Goal: Task Accomplishment & Management: Use online tool/utility

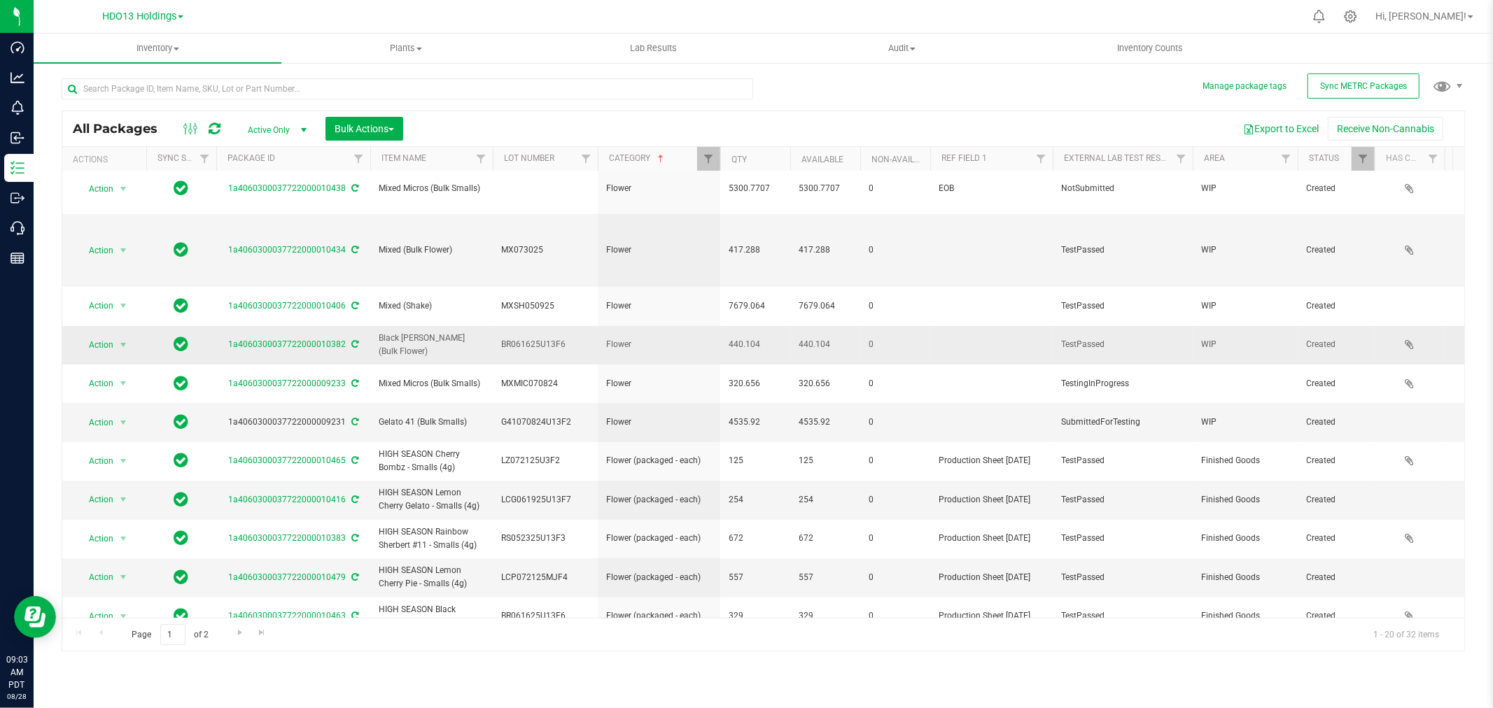
scroll to position [233, 0]
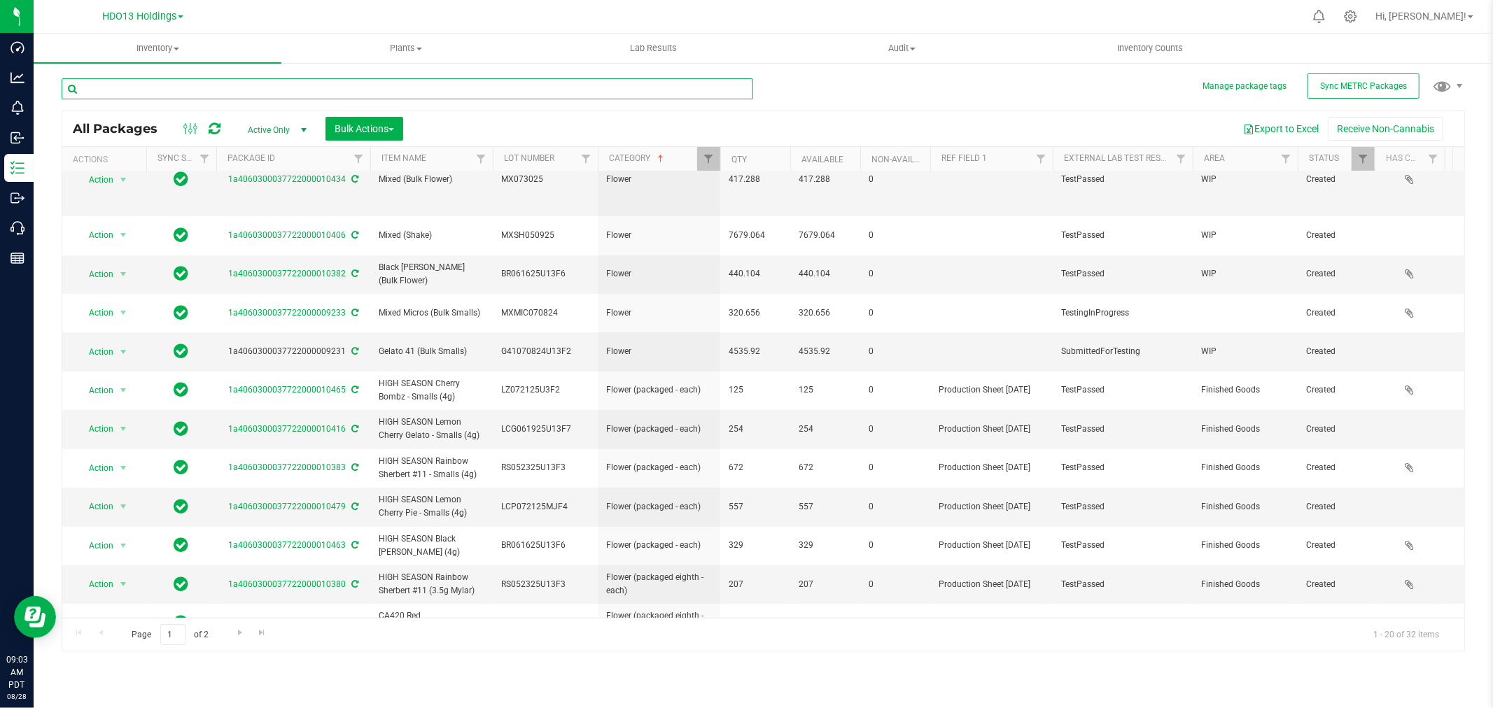
click at [340, 97] on input "text" at bounding box center [408, 88] width 692 height 21
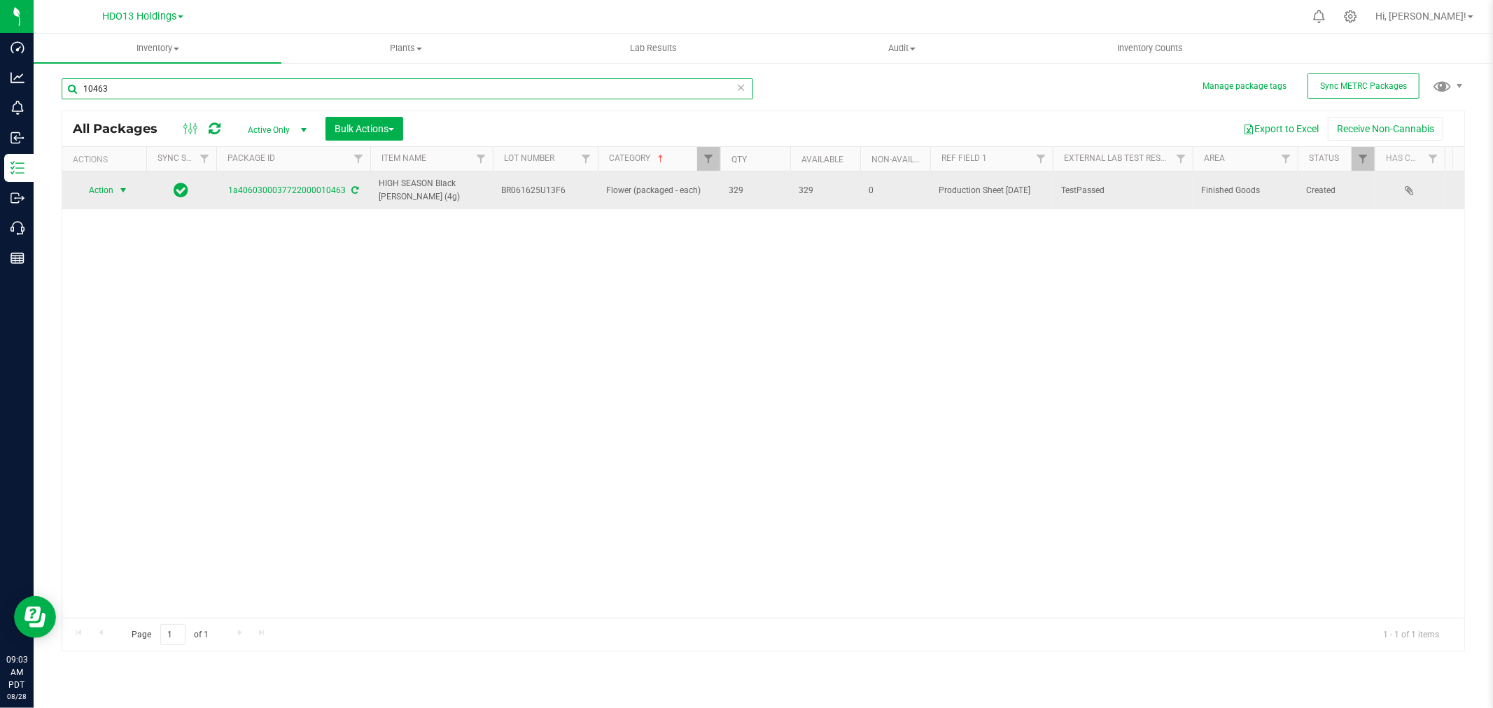
type input "10463"
click at [120, 190] on span "select" at bounding box center [123, 190] width 11 height 11
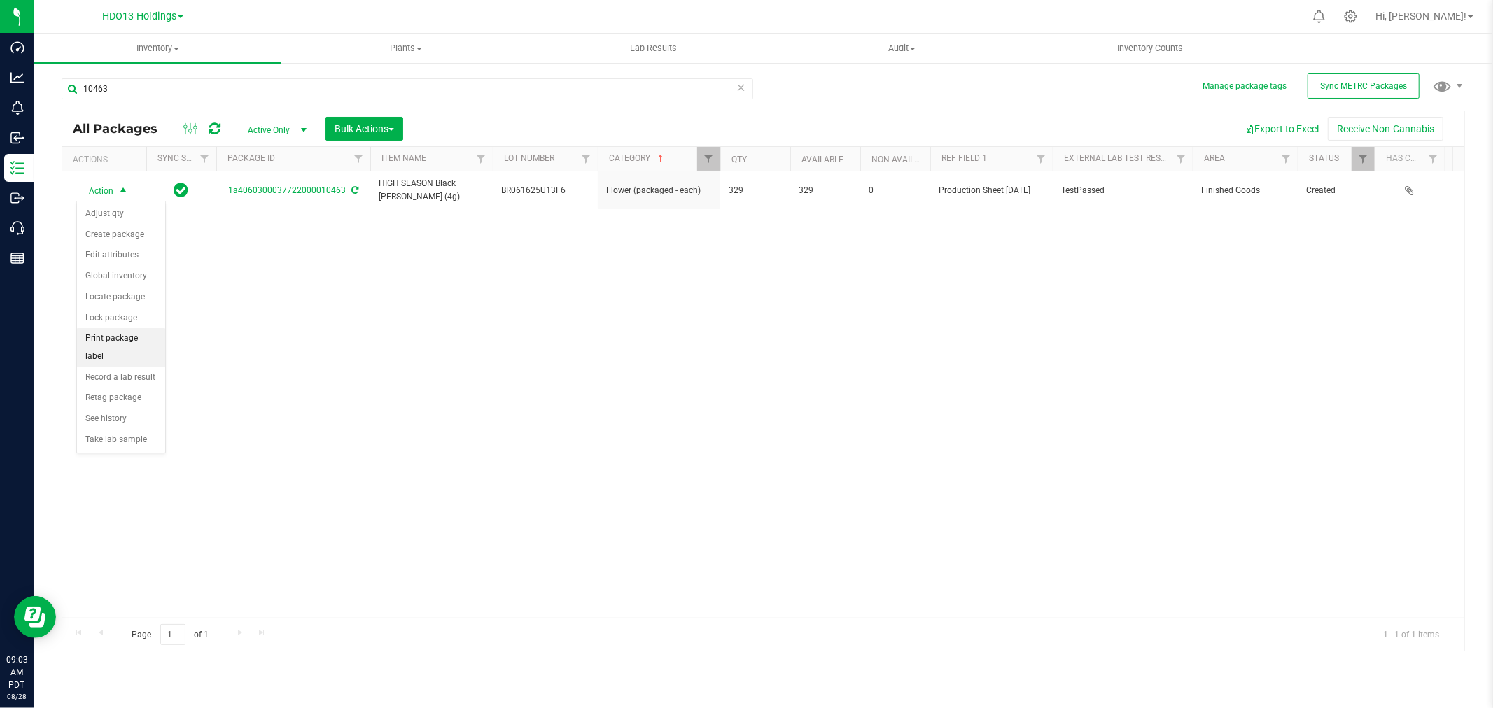
click at [146, 349] on li "Print package label" at bounding box center [121, 347] width 88 height 39
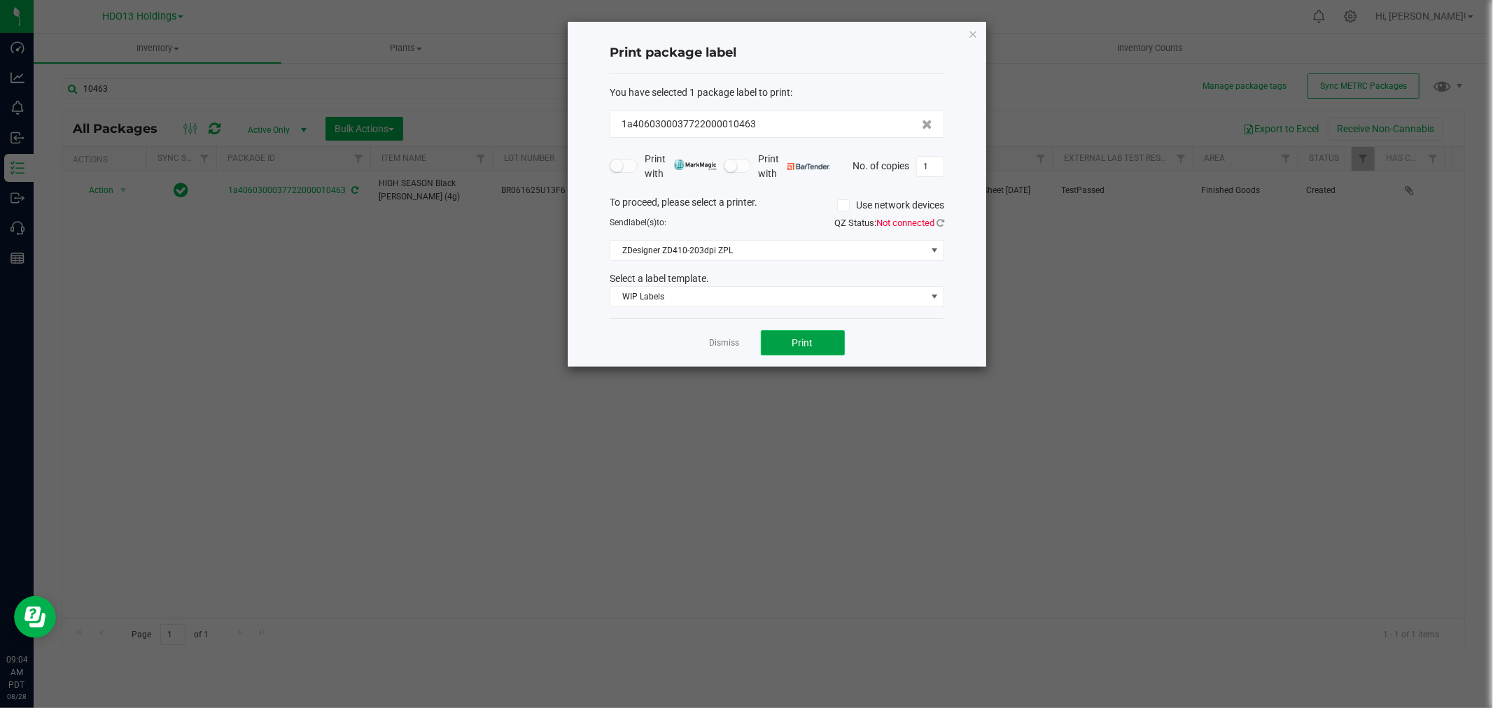
click at [835, 337] on button "Print" at bounding box center [803, 342] width 84 height 25
click at [719, 347] on link "Dismiss" at bounding box center [725, 343] width 30 height 12
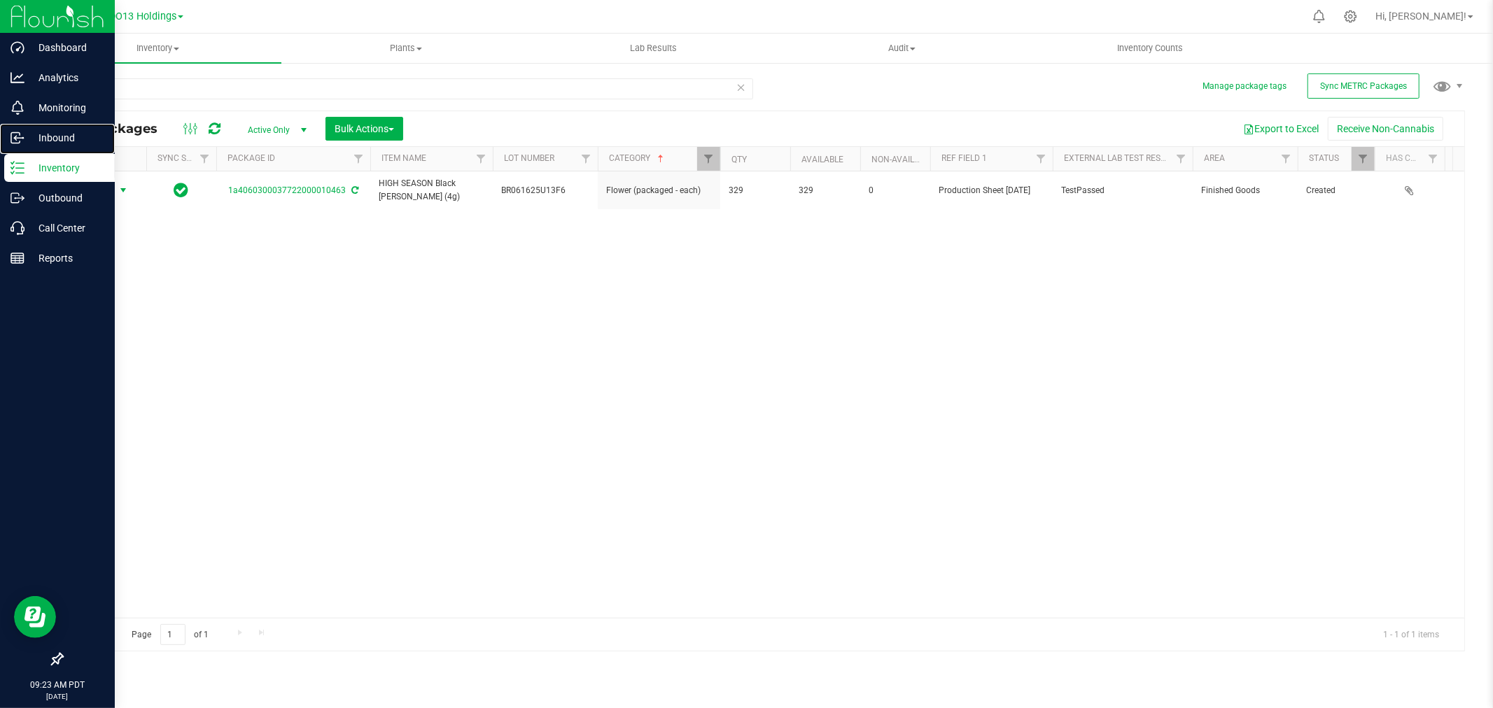
drag, startPoint x: 26, startPoint y: 151, endPoint x: 53, endPoint y: 155, distance: 27.0
click at [28, 151] on div "Inbound" at bounding box center [59, 138] width 111 height 28
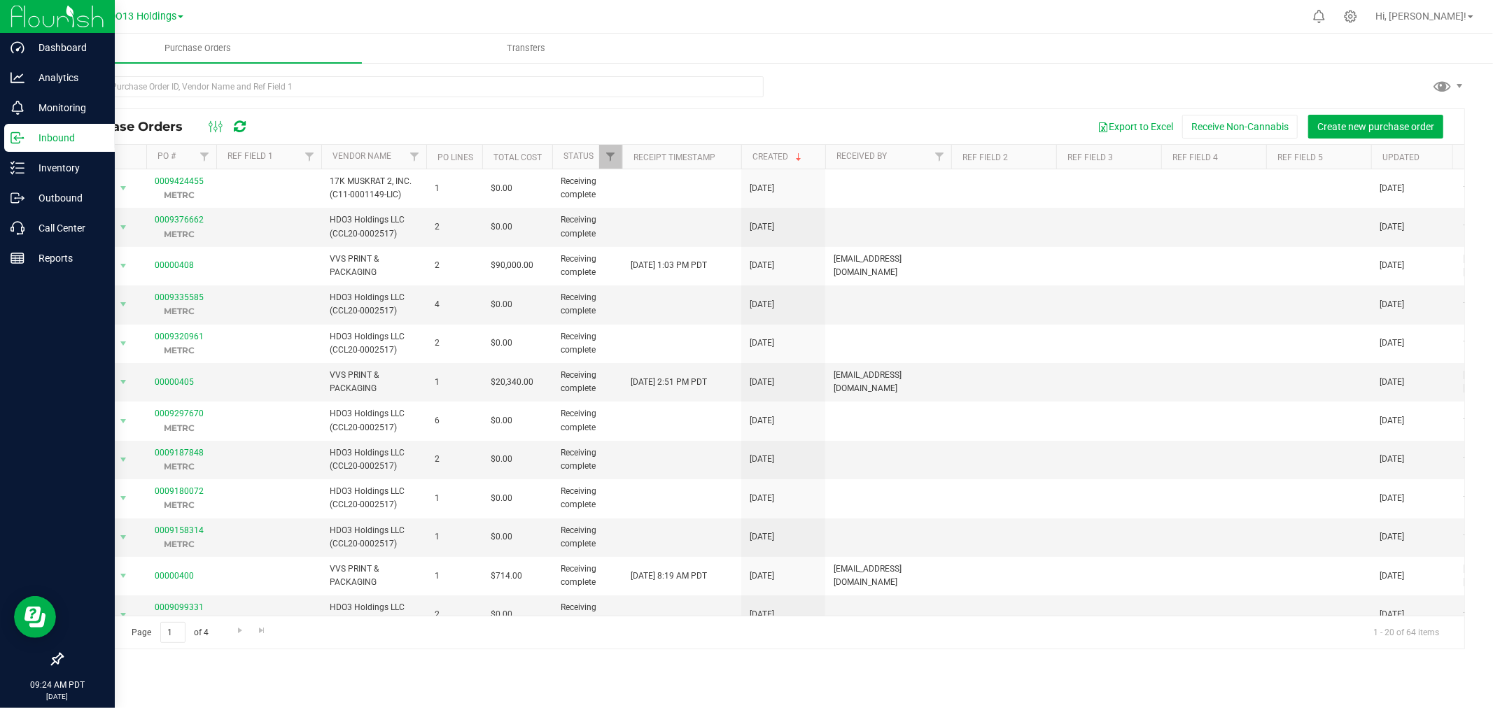
click at [79, 140] on p "Inbound" at bounding box center [67, 138] width 84 height 17
click at [66, 165] on p "Inventory" at bounding box center [67, 168] width 84 height 17
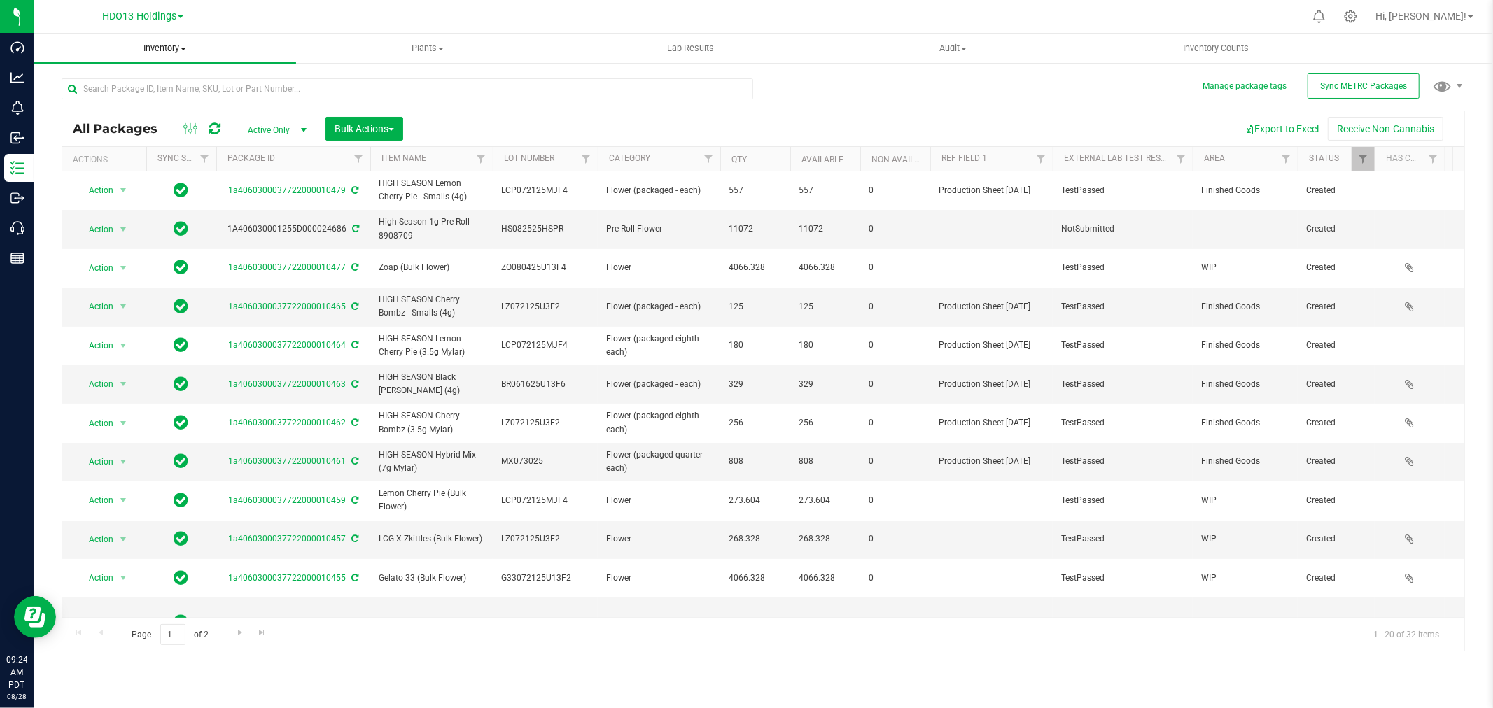
click at [182, 40] on uib-tab-heading "Inventory All packages All inventory Waste log Create inventory" at bounding box center [165, 48] width 263 height 29
click at [184, 48] on span at bounding box center [184, 49] width 6 height 3
click at [117, 102] on span "All inventory" at bounding box center [81, 101] width 95 height 12
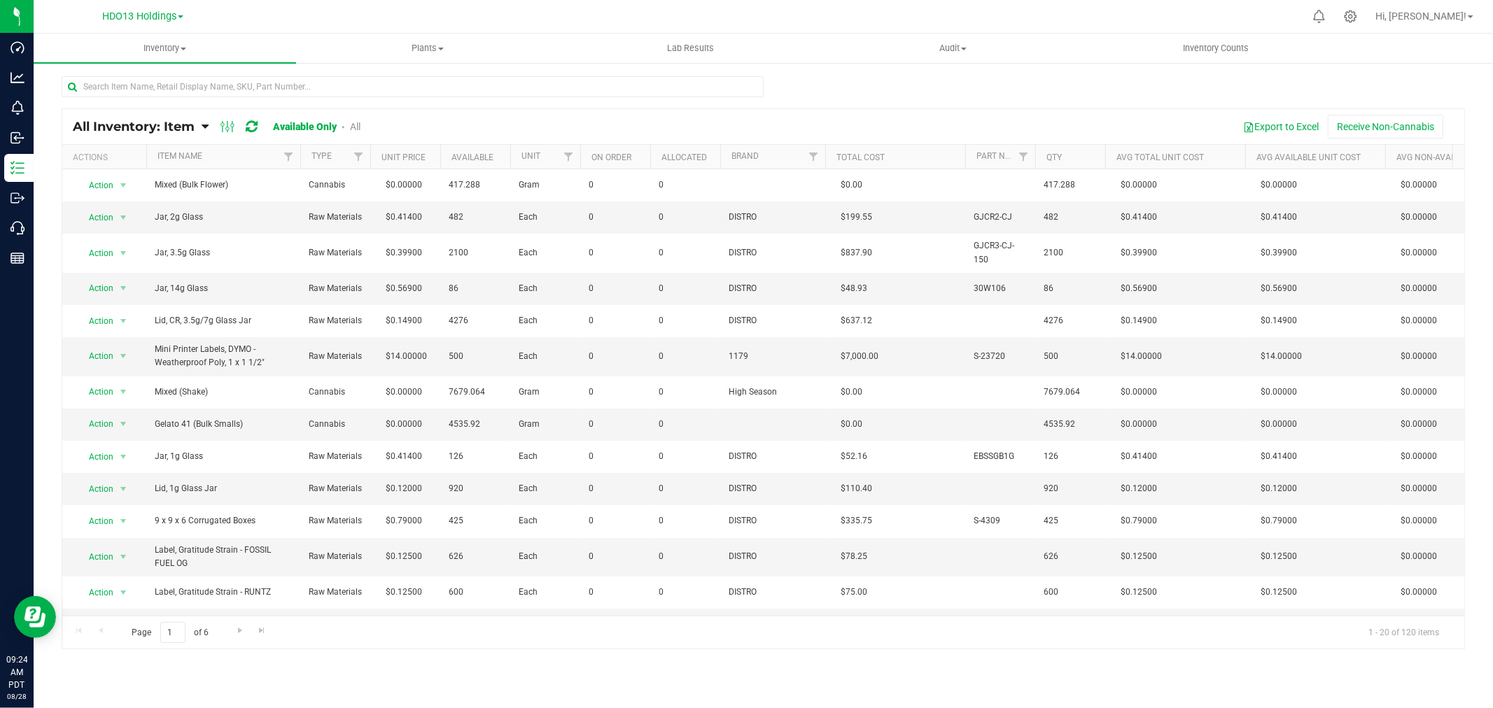
click at [239, 156] on th "Item Name" at bounding box center [223, 157] width 154 height 25
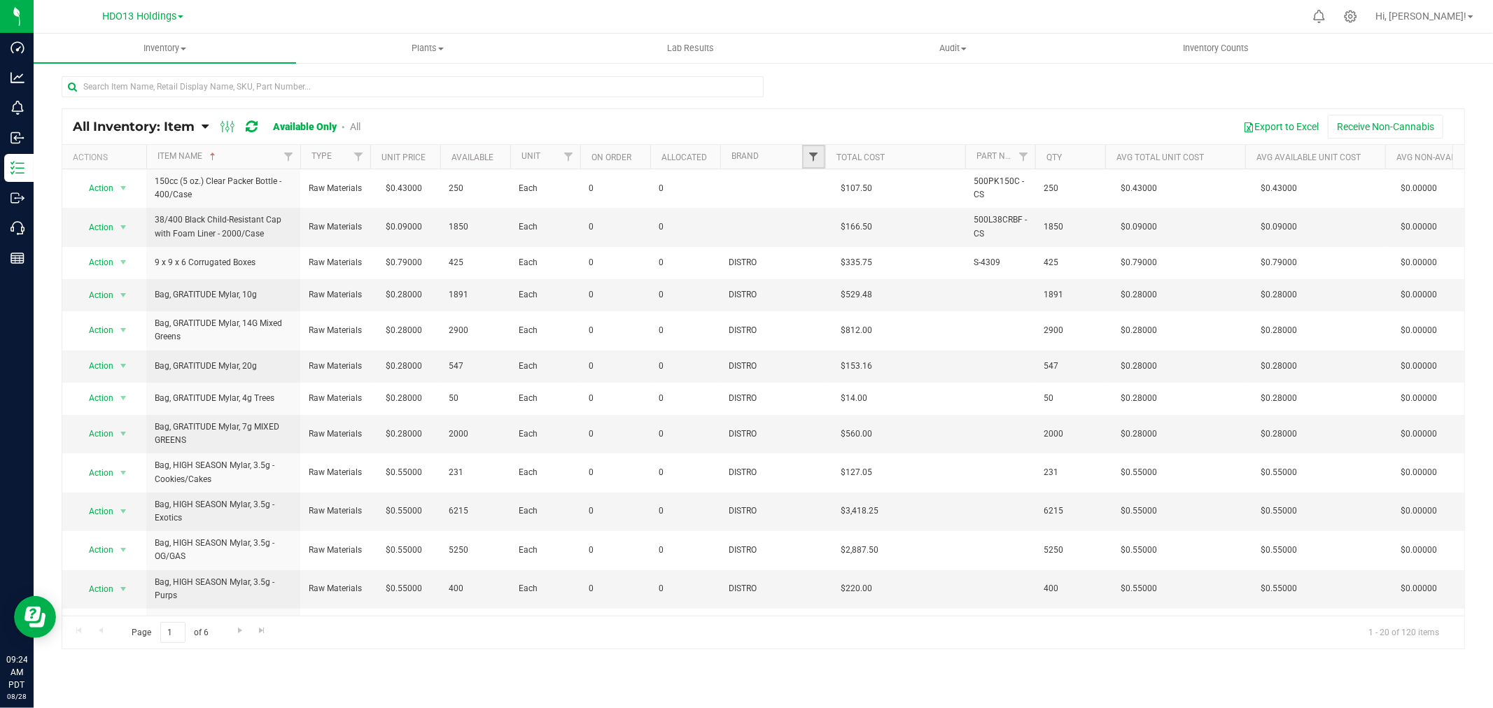
click at [816, 160] on span "Filter" at bounding box center [813, 156] width 11 height 11
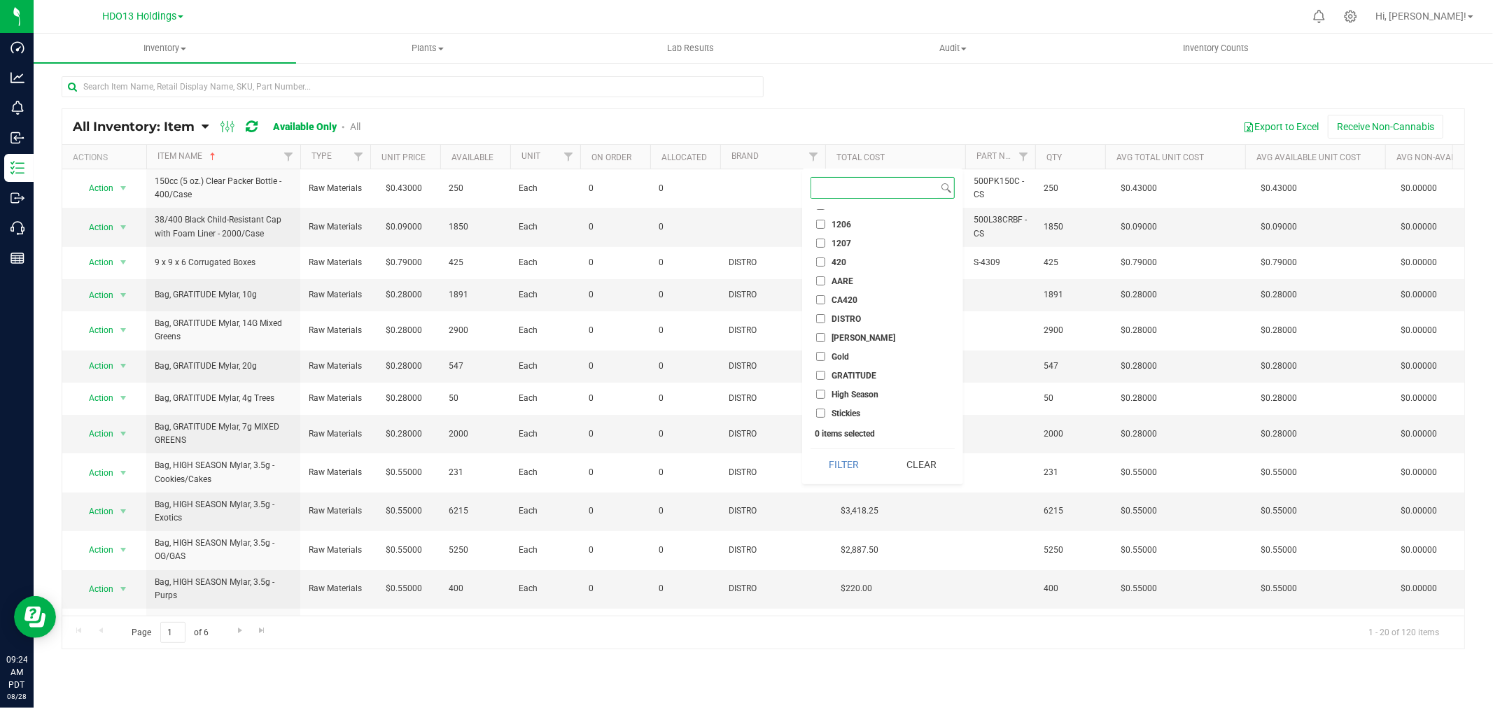
scroll to position [277, 0]
click at [852, 319] on span "DISTRO" at bounding box center [846, 318] width 29 height 8
click at [825, 319] on input "DISTRO" at bounding box center [820, 318] width 9 height 9
checkbox input "true"
click at [860, 469] on button "Filter" at bounding box center [844, 464] width 67 height 31
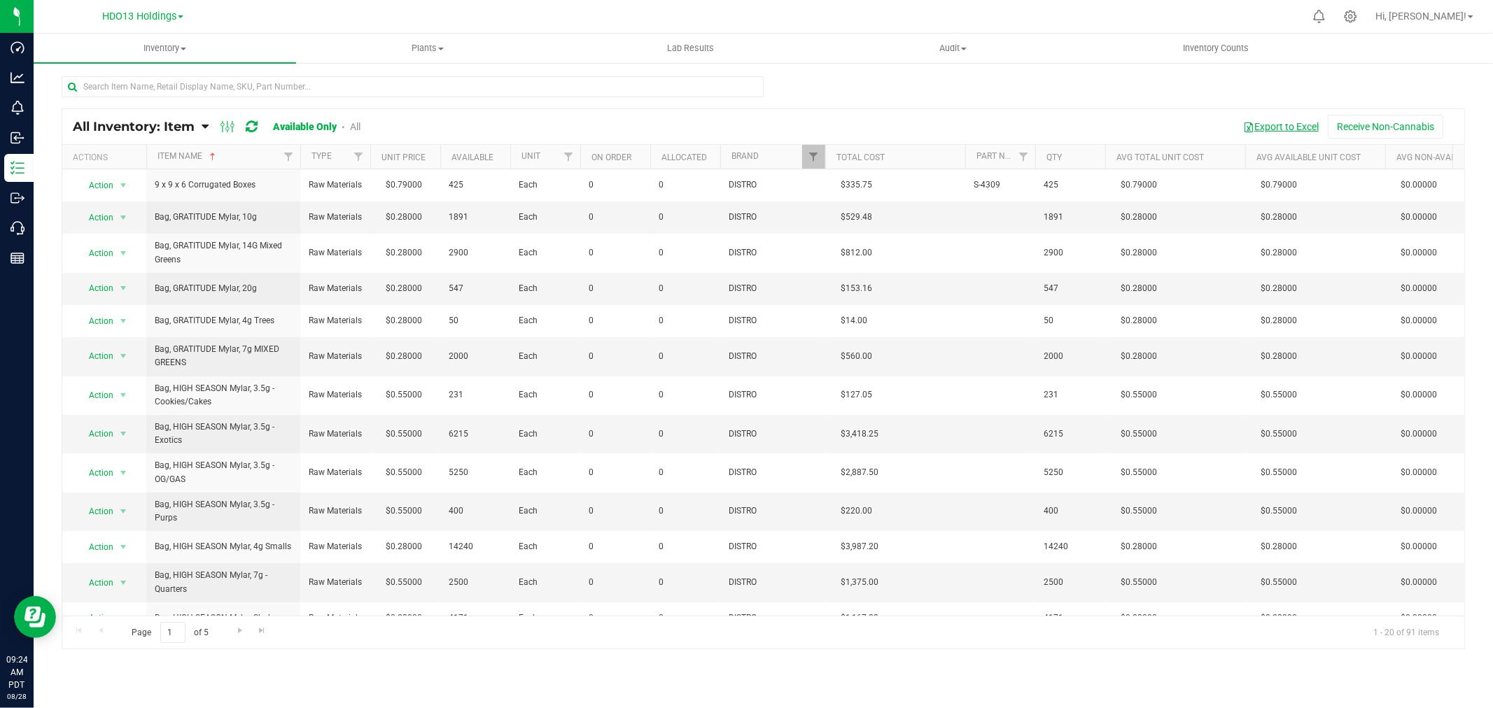
click at [1261, 125] on button "Export to Excel" at bounding box center [1281, 127] width 94 height 24
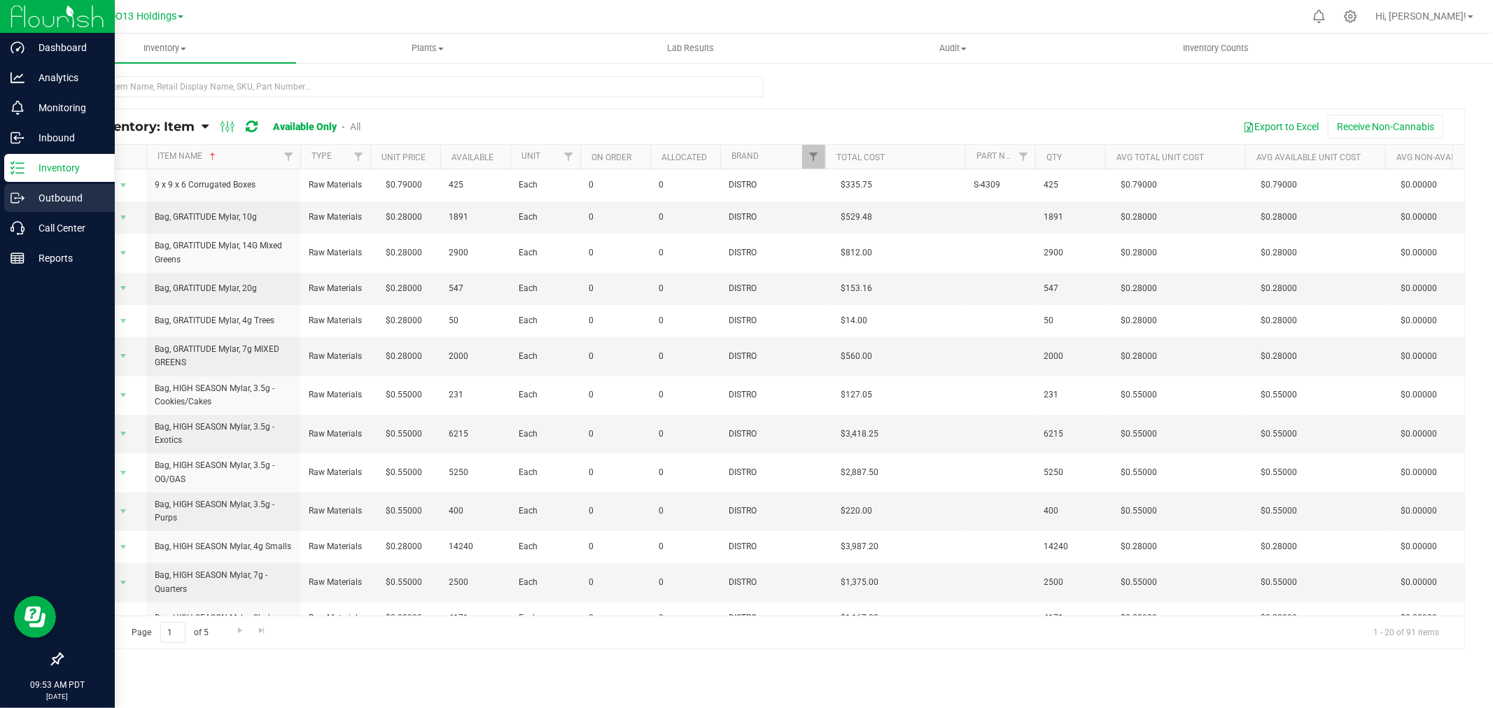
click at [8, 206] on div "Outbound" at bounding box center [59, 198] width 111 height 28
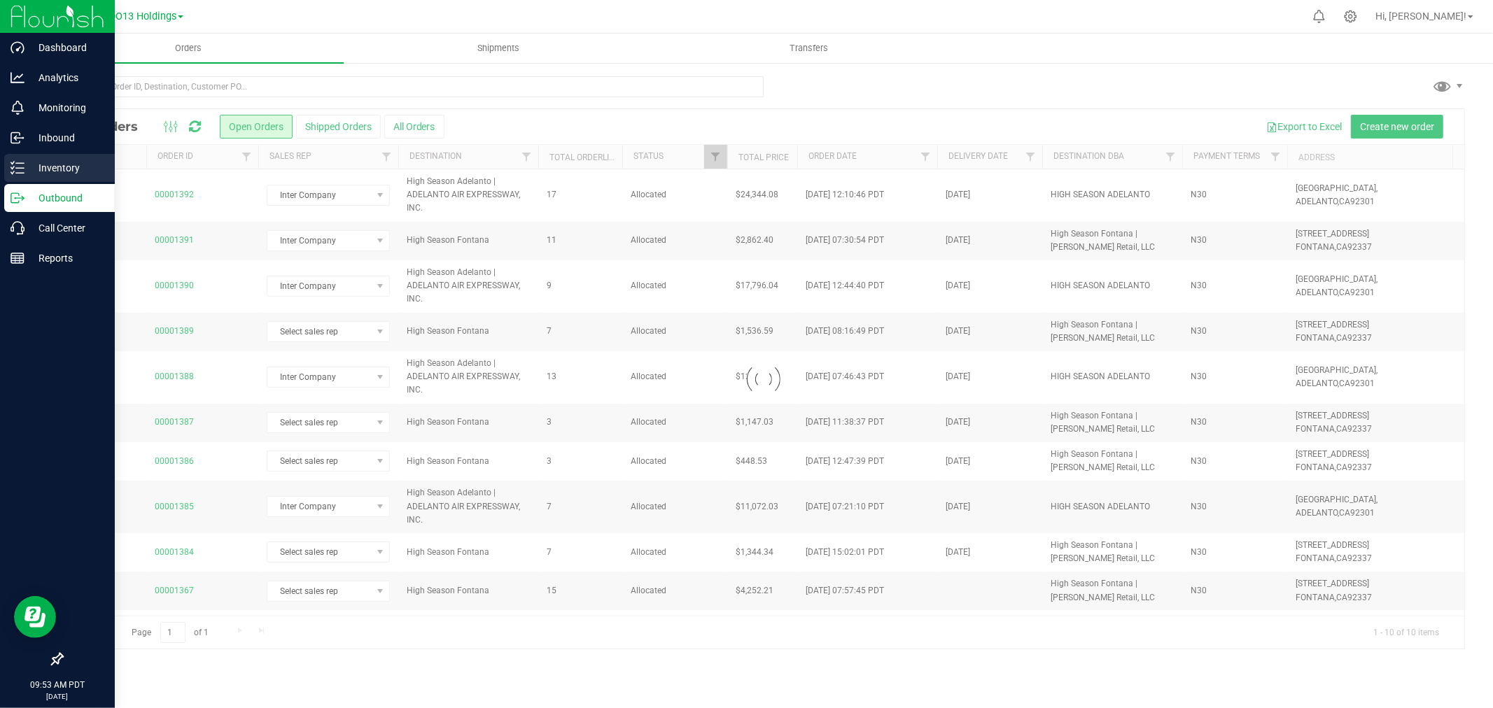
click at [69, 164] on p "Inventory" at bounding box center [67, 168] width 84 height 17
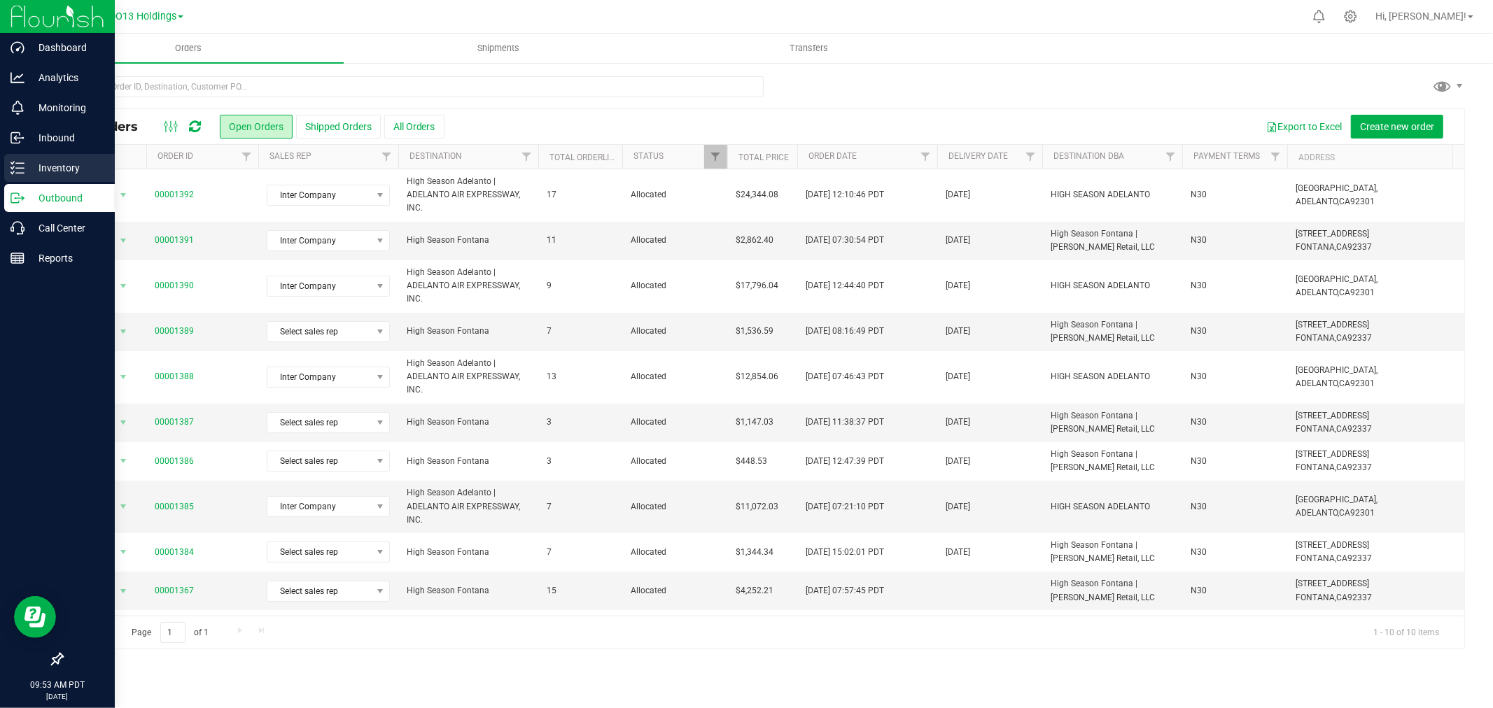
click at [18, 159] on div "Inventory" at bounding box center [59, 168] width 111 height 28
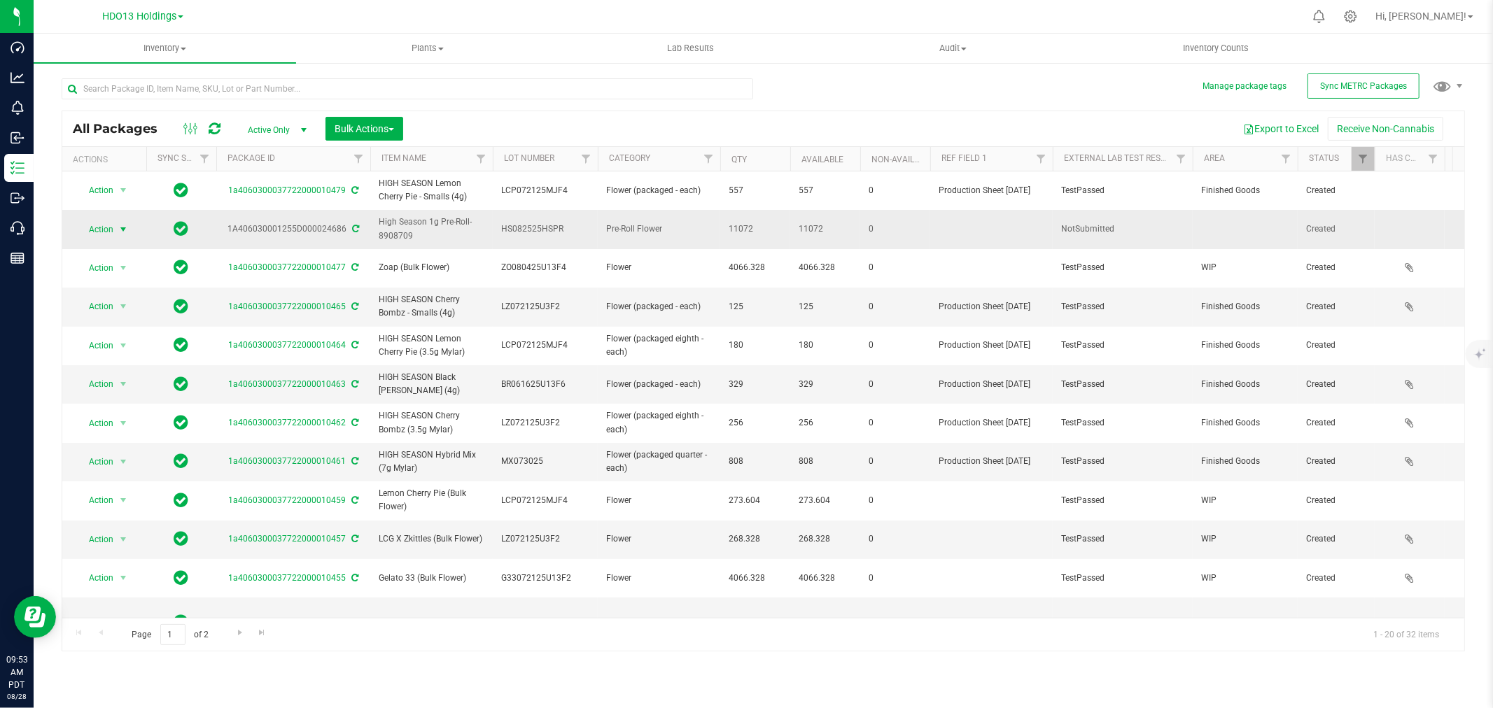
click at [118, 234] on span "select" at bounding box center [123, 229] width 11 height 11
click at [136, 277] on li "Create package" at bounding box center [121, 273] width 88 height 21
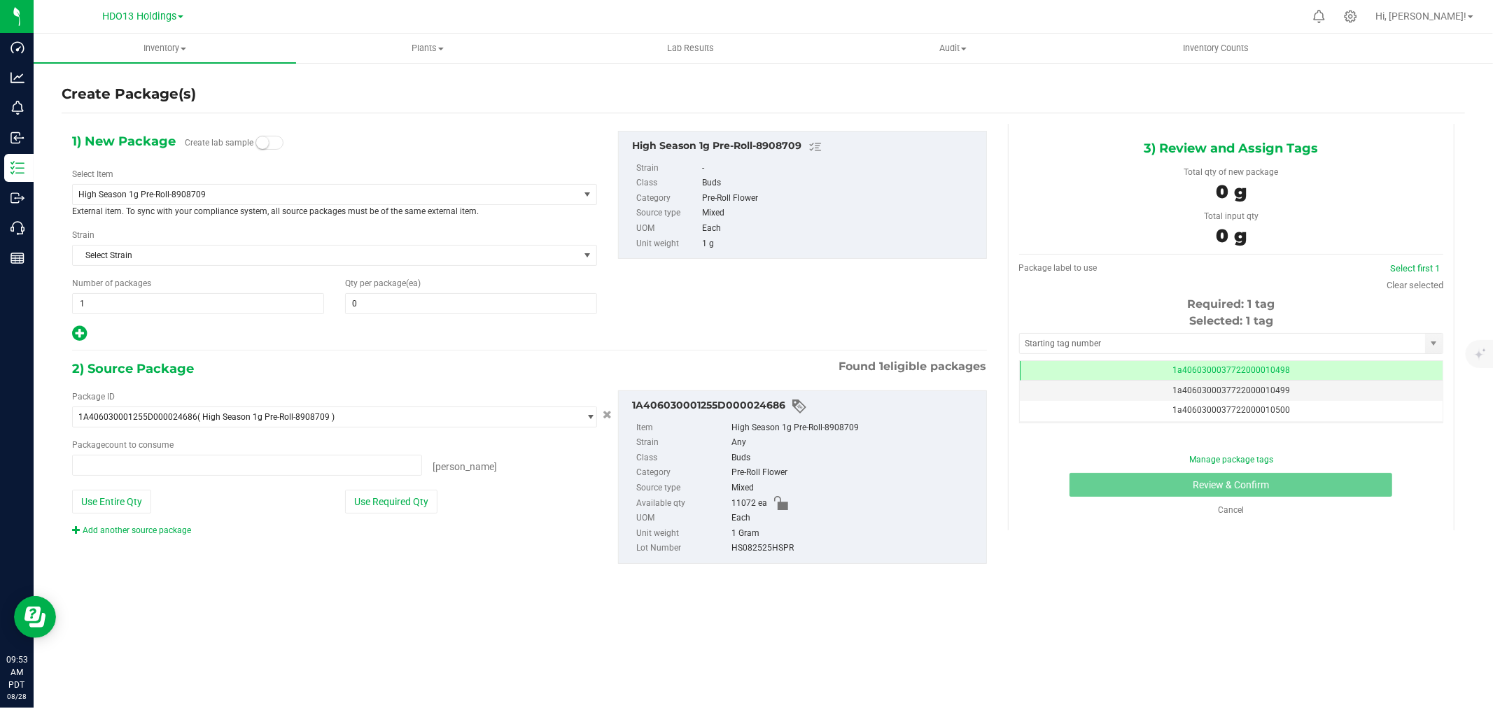
type input "0 ea"
click at [211, 187] on span "High Season 1g Pre-Roll-8908709" at bounding box center [326, 195] width 506 height 20
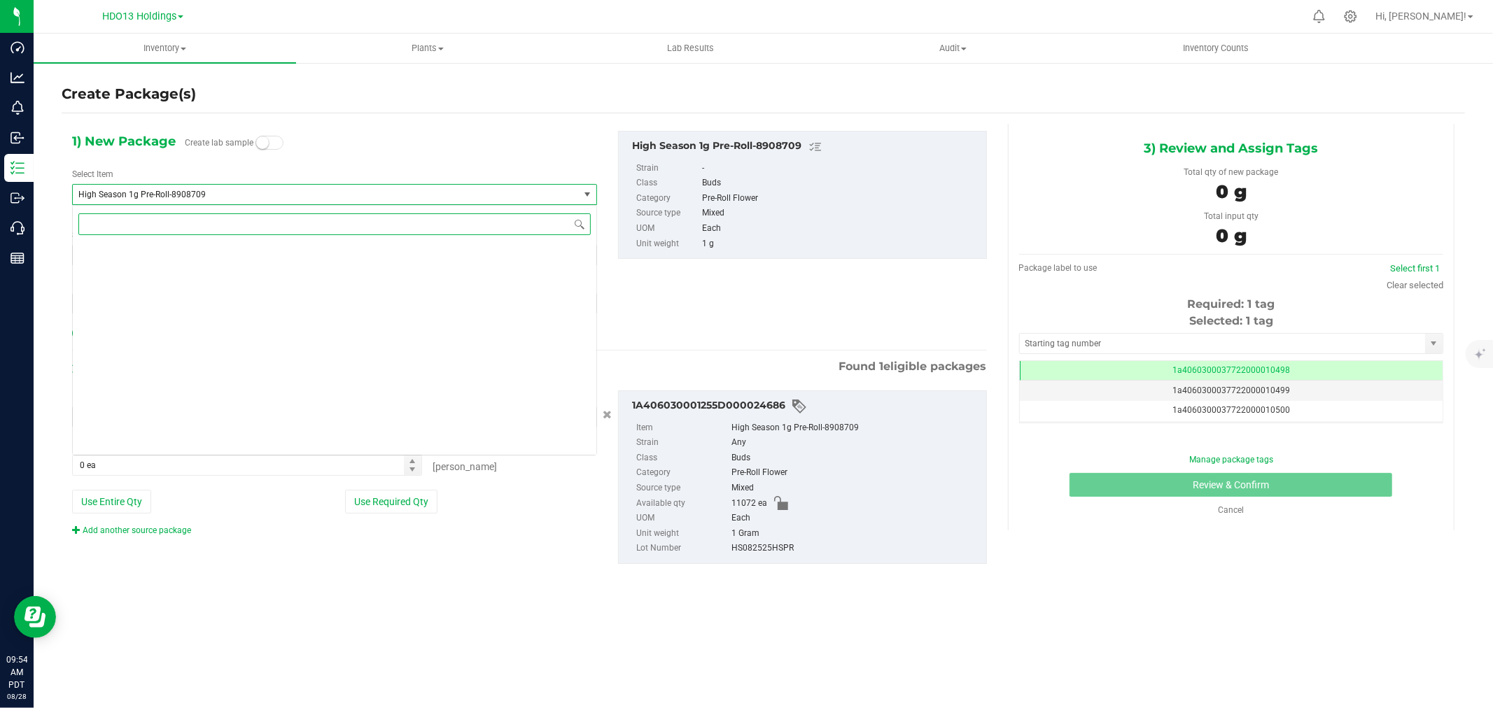
scroll to position [4116, 0]
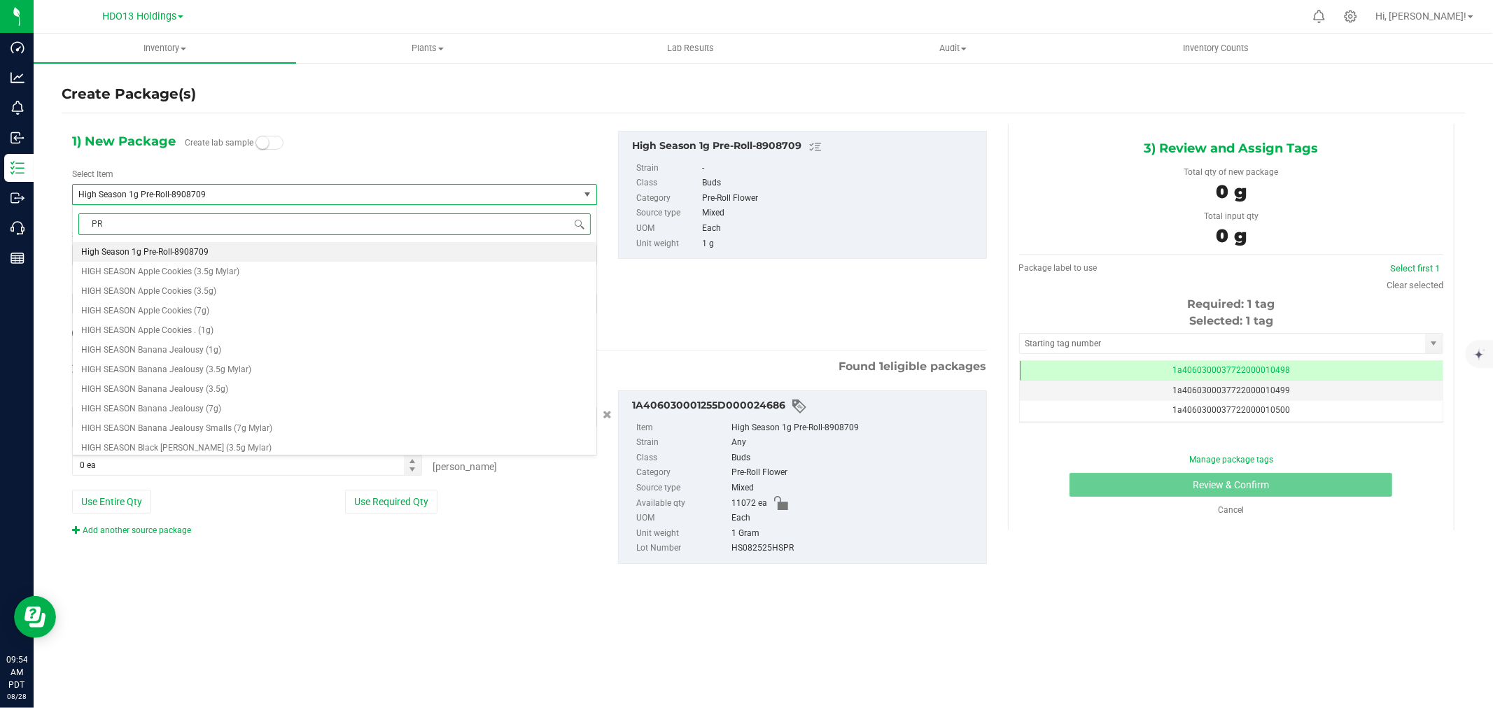
type input "PRE"
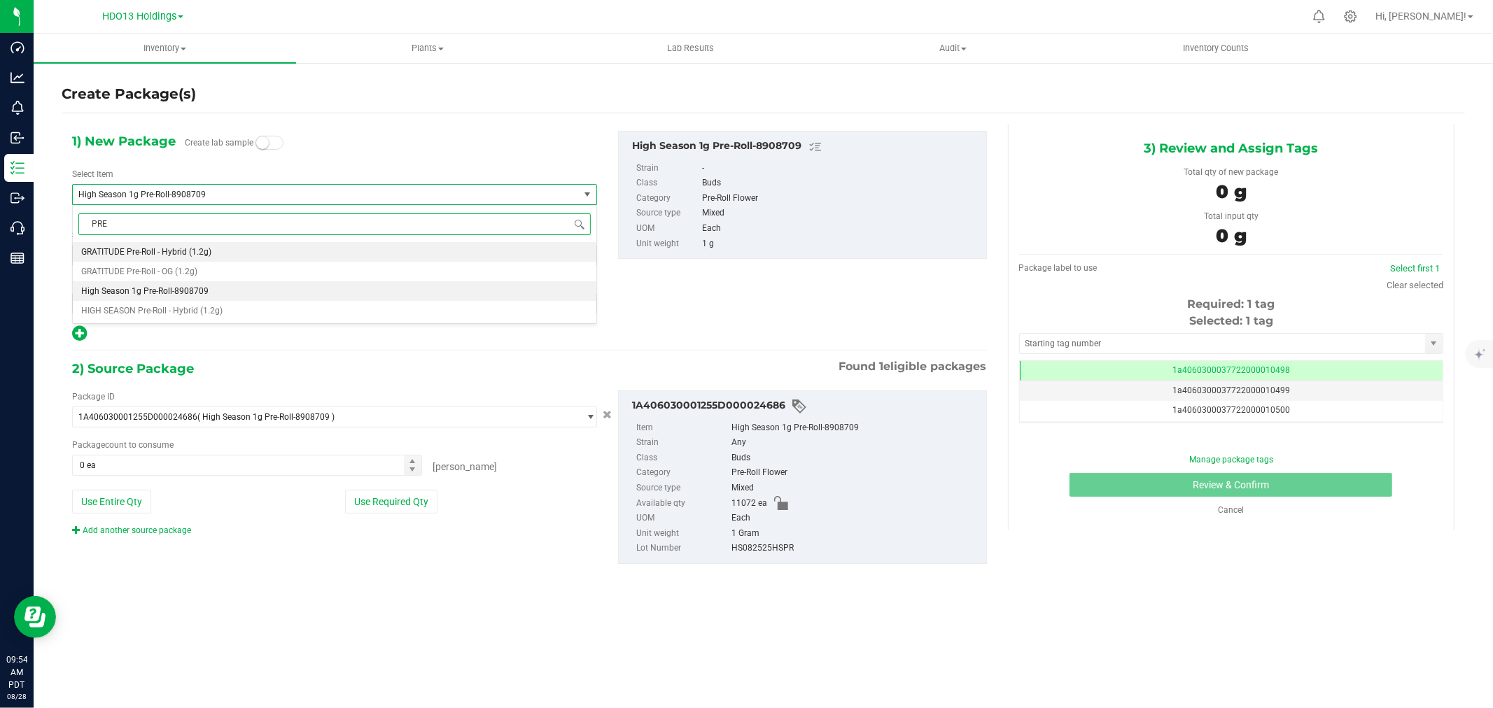
scroll to position [0, 0]
click at [231, 307] on li "HIGH SEASON Pre-Roll - Hybrid (1.2g)" at bounding box center [335, 311] width 524 height 20
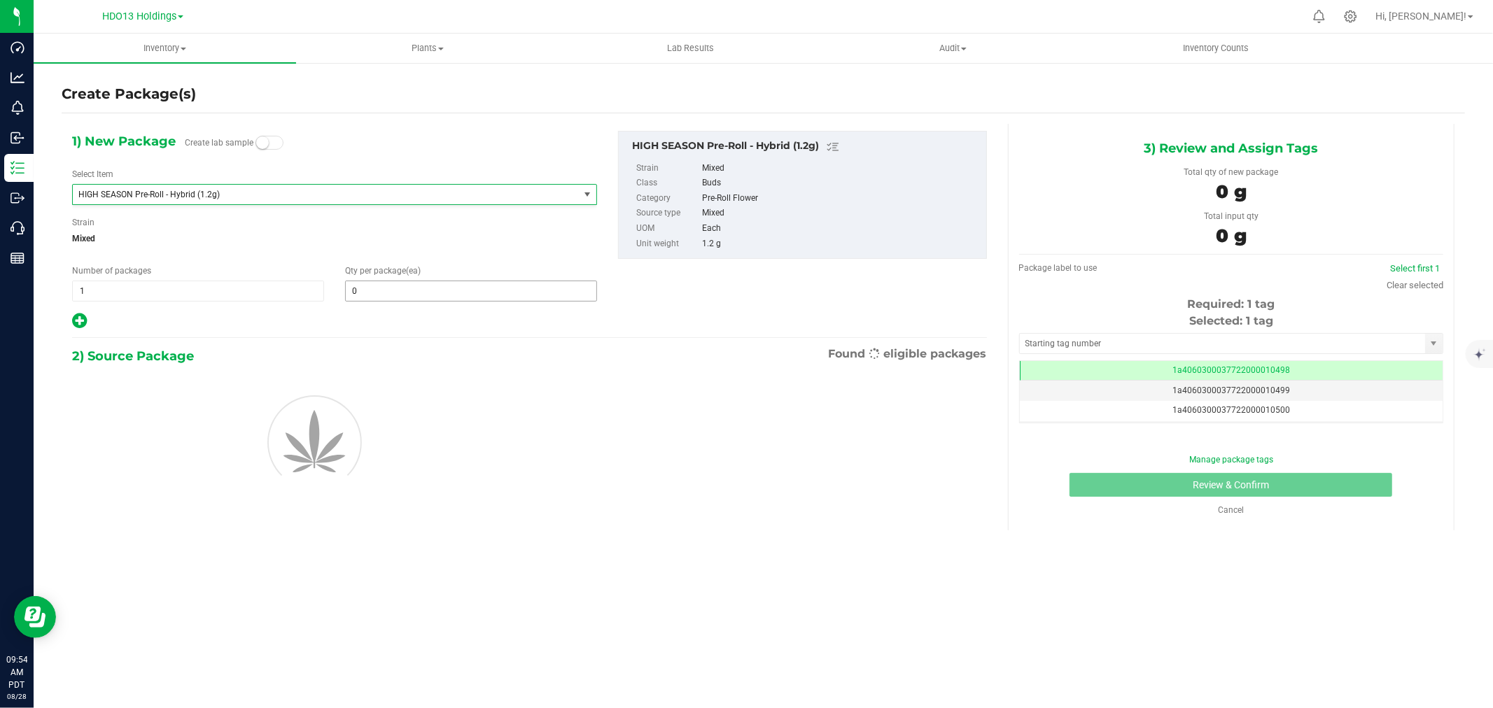
type input "0"
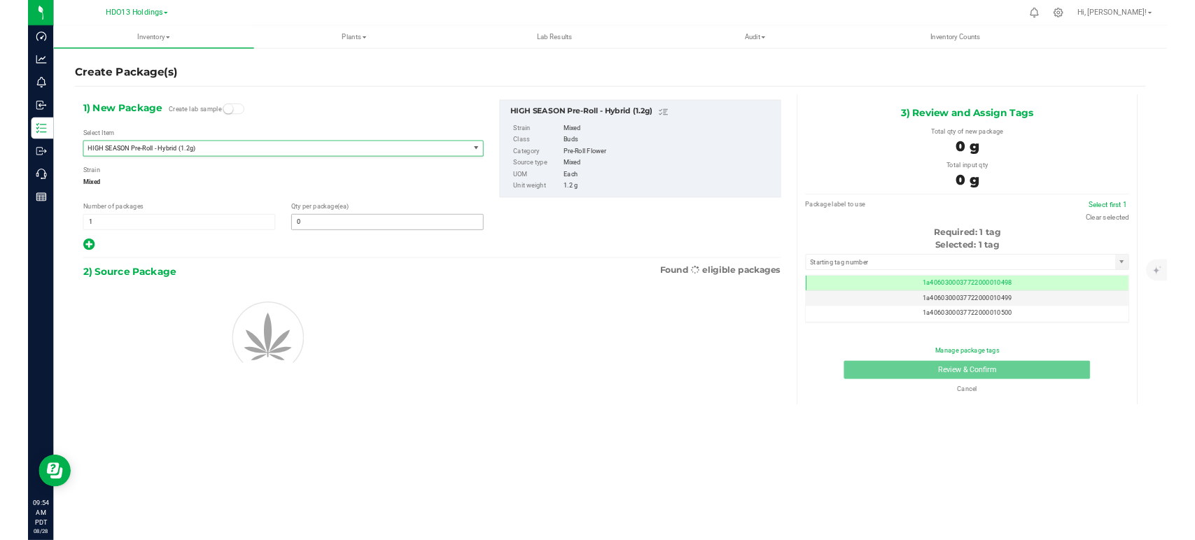
scroll to position [5135, 0]
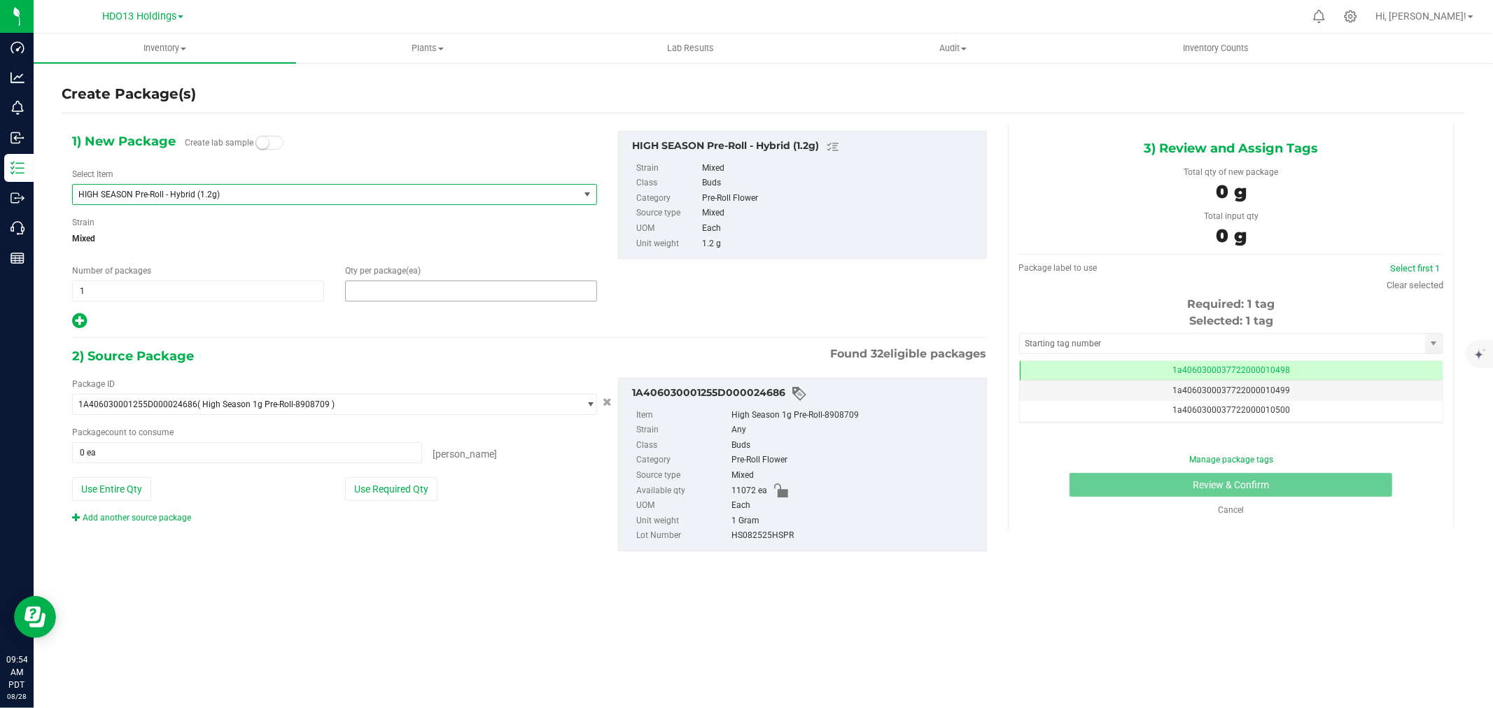
click at [522, 301] on span at bounding box center [471, 291] width 252 height 21
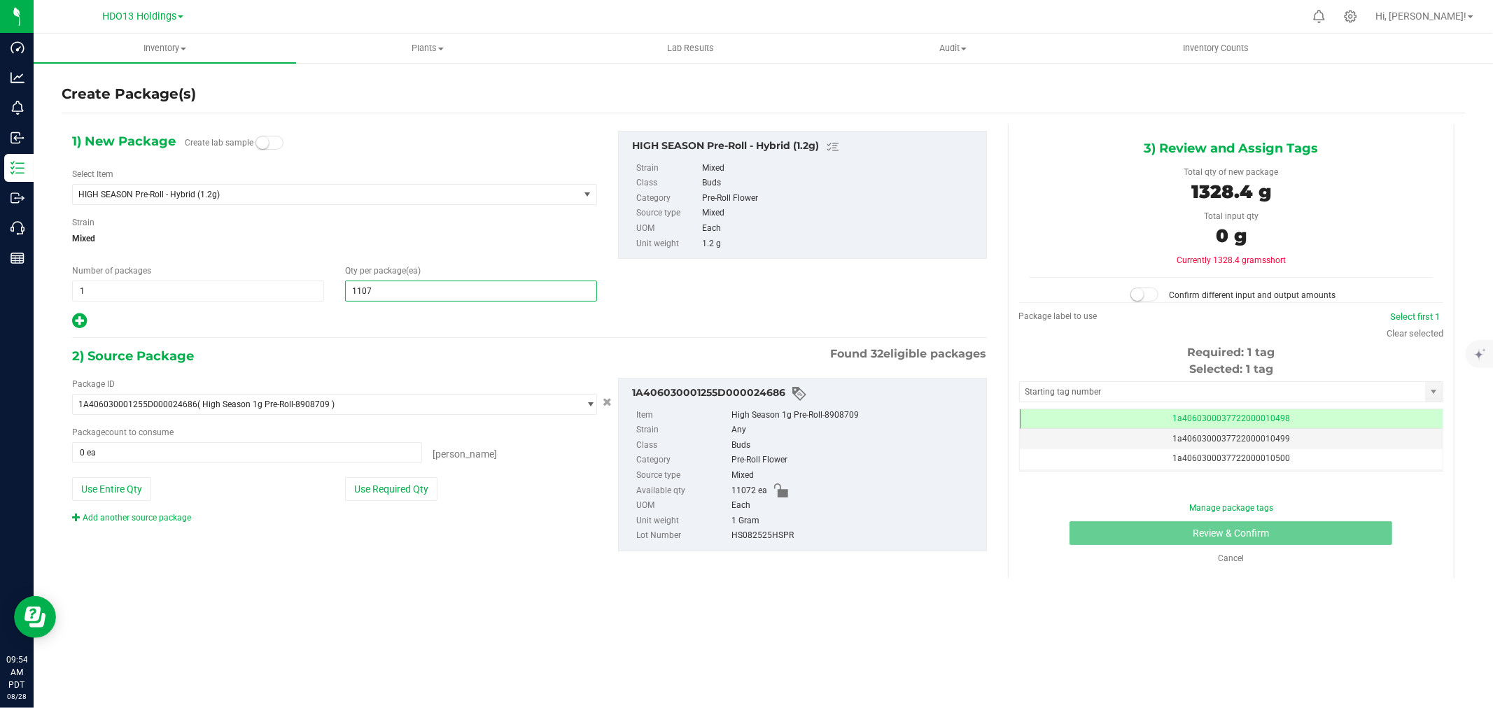
type input "11072"
type input "11,072"
click at [136, 484] on button "Use Entire Qty" at bounding box center [111, 489] width 79 height 24
type input "11072 ea"
click at [1144, 294] on small at bounding box center [1137, 294] width 13 height 13
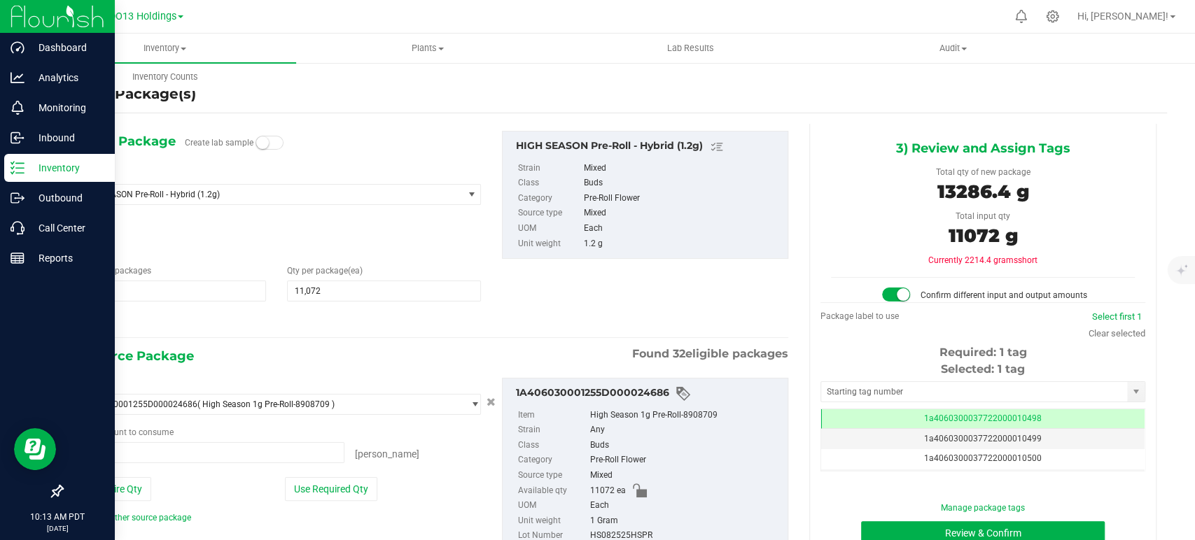
click at [47, 181] on div "Inventory" at bounding box center [59, 168] width 111 height 28
